Goal: Information Seeking & Learning: Learn about a topic

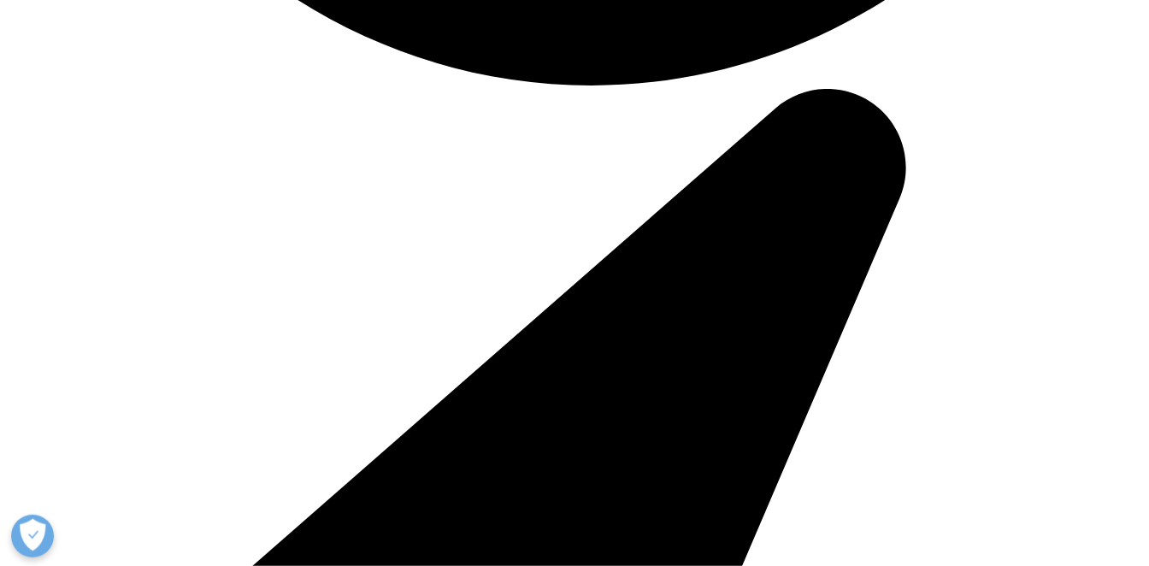
scroll to position [4859, 0]
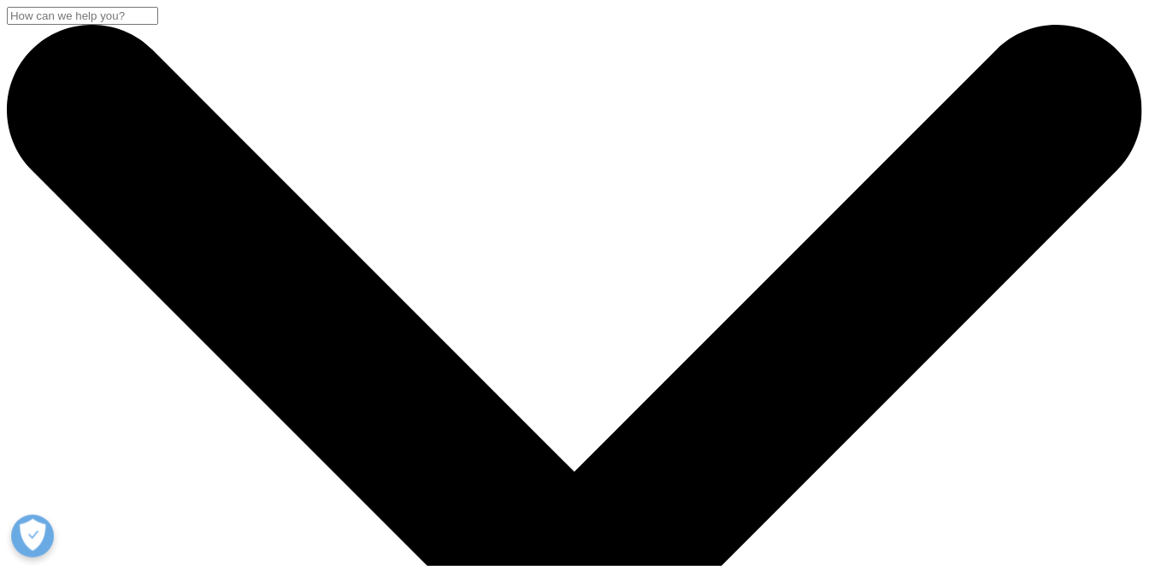
scroll to position [191, 1008]
